Goal: Task Accomplishment & Management: Use online tool/utility

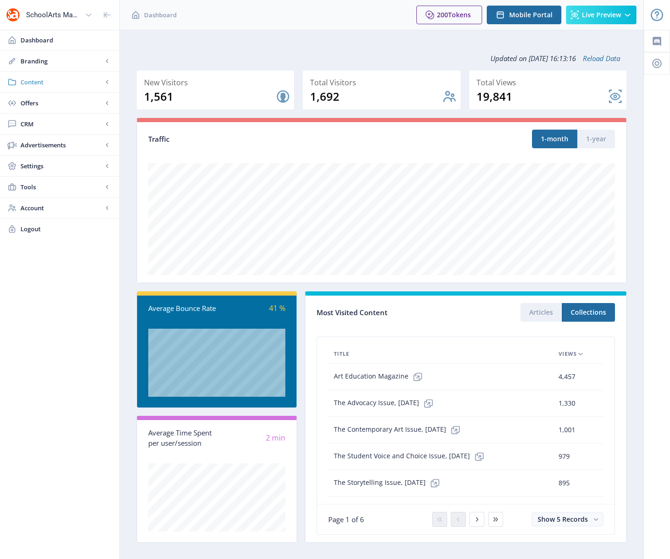
click at [35, 77] on span "Content" at bounding box center [62, 81] width 82 height 9
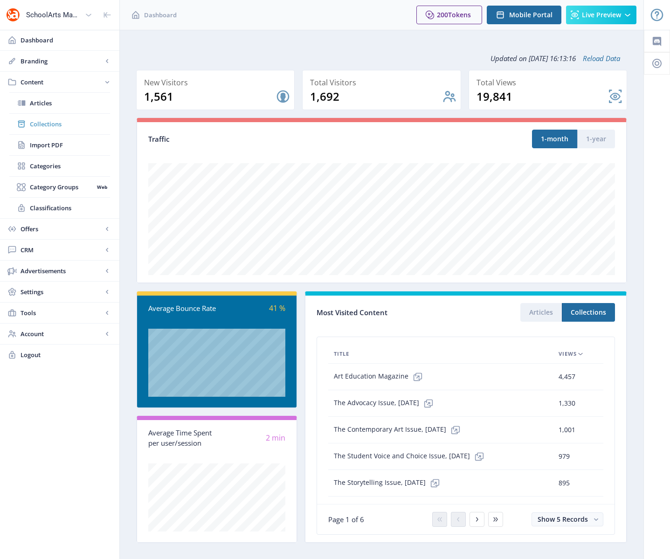
click at [47, 123] on span "Collections" at bounding box center [70, 123] width 80 height 9
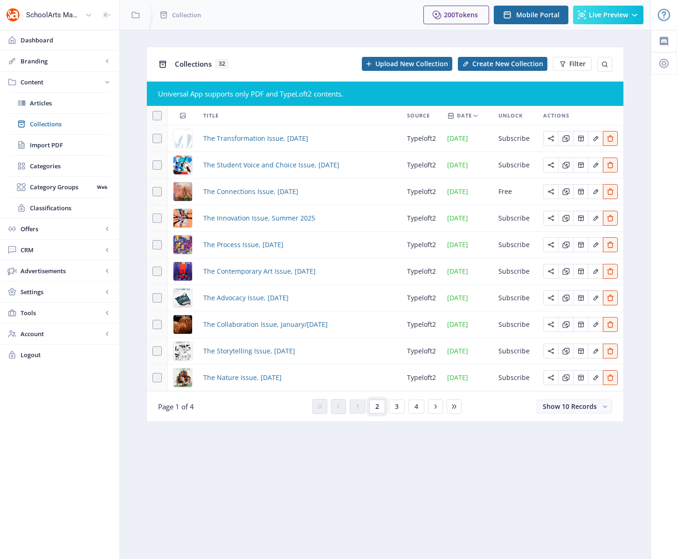
click at [375, 406] on span "2" at bounding box center [377, 406] width 4 height 7
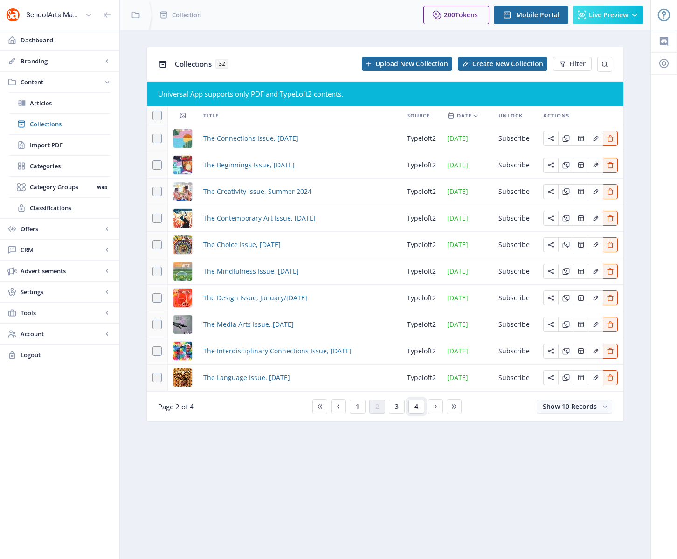
click at [412, 408] on button "4" at bounding box center [416, 406] width 16 height 14
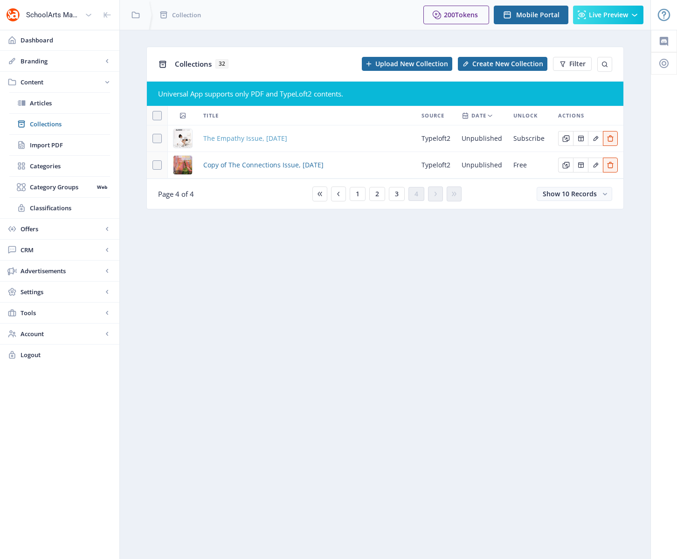
click at [254, 136] on span "The Empathy Issue, [DATE]" at bounding box center [245, 138] width 84 height 11
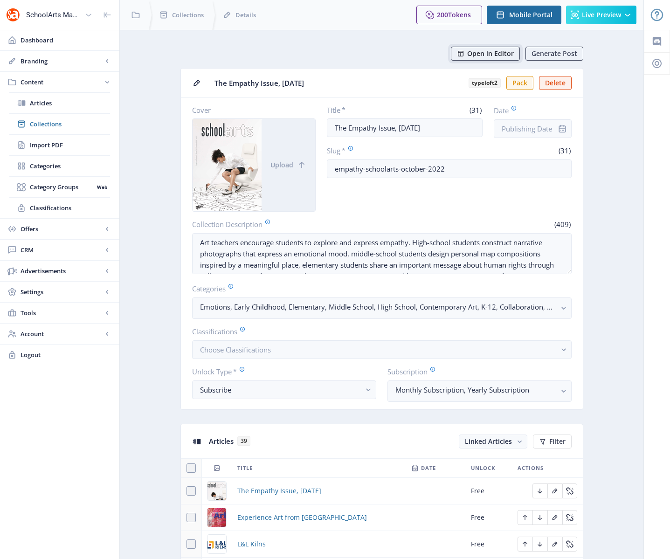
click at [489, 55] on span "Open in Editor" at bounding box center [490, 53] width 47 height 7
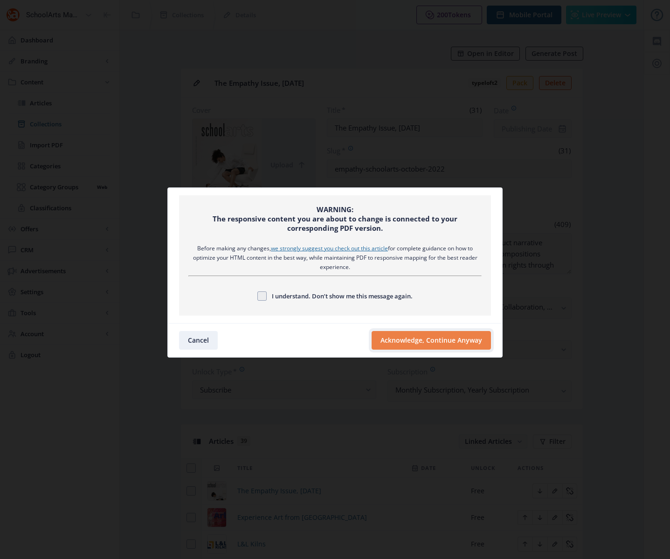
click at [419, 342] on button "Acknowledge, Continue Anyway" at bounding box center [430, 340] width 119 height 19
